Goal: Task Accomplishment & Management: Manage account settings

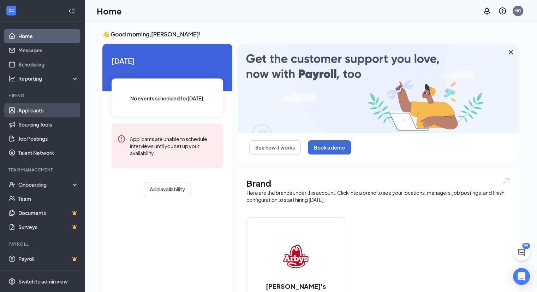
click at [36, 112] on link "Applicants" at bounding box center [48, 110] width 60 height 14
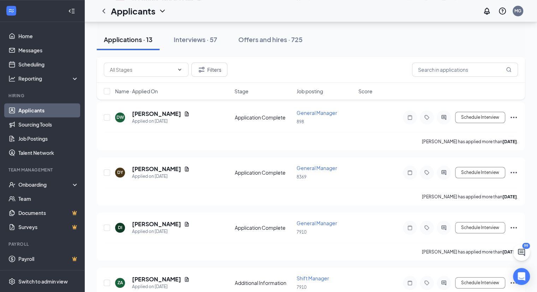
scroll to position [595, 0]
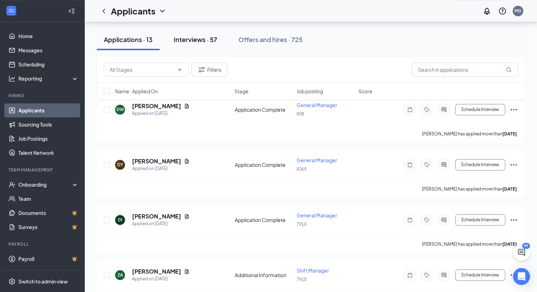
click at [197, 37] on div "Interviews · 57" at bounding box center [195, 39] width 43 height 9
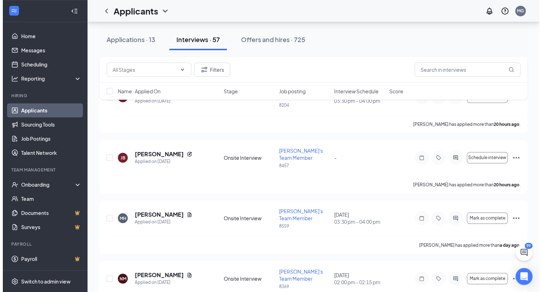
scroll to position [603, 0]
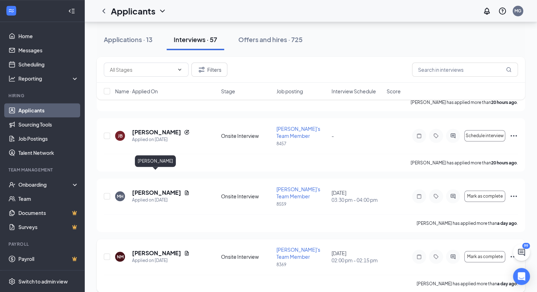
click at [149, 249] on h5 "[PERSON_NAME]" at bounding box center [156, 253] width 49 height 8
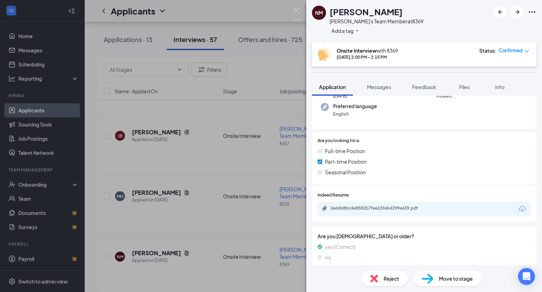
scroll to position [69, 0]
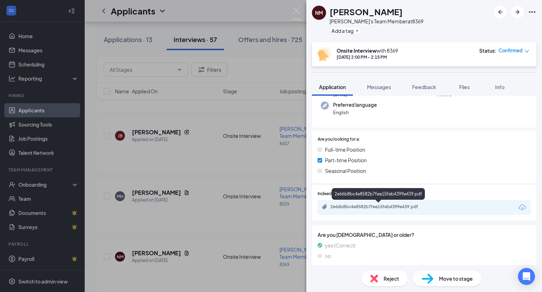
click at [400, 206] on div "2e66b8bc4e8582b7fee15feb4399e439.pdf" at bounding box center [380, 207] width 99 height 6
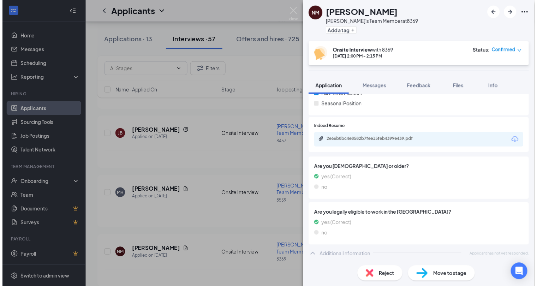
scroll to position [0, 0]
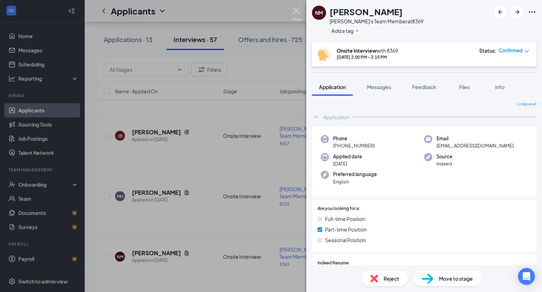
click at [300, 9] on img at bounding box center [296, 14] width 9 height 14
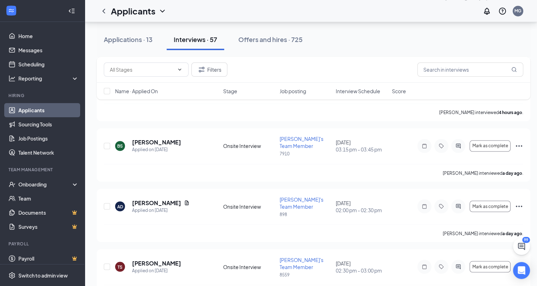
scroll to position [1226, 0]
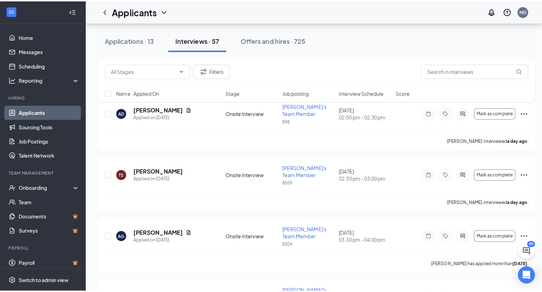
scroll to position [1281, 0]
